Goal: Information Seeking & Learning: Learn about a topic

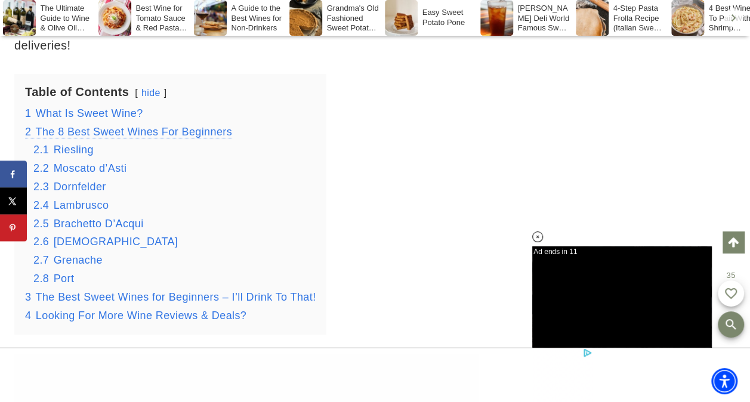
click at [133, 131] on span "The 8 Best Sweet Wines For Beginners" at bounding box center [134, 132] width 197 height 12
